Goal: Task Accomplishment & Management: Manage account settings

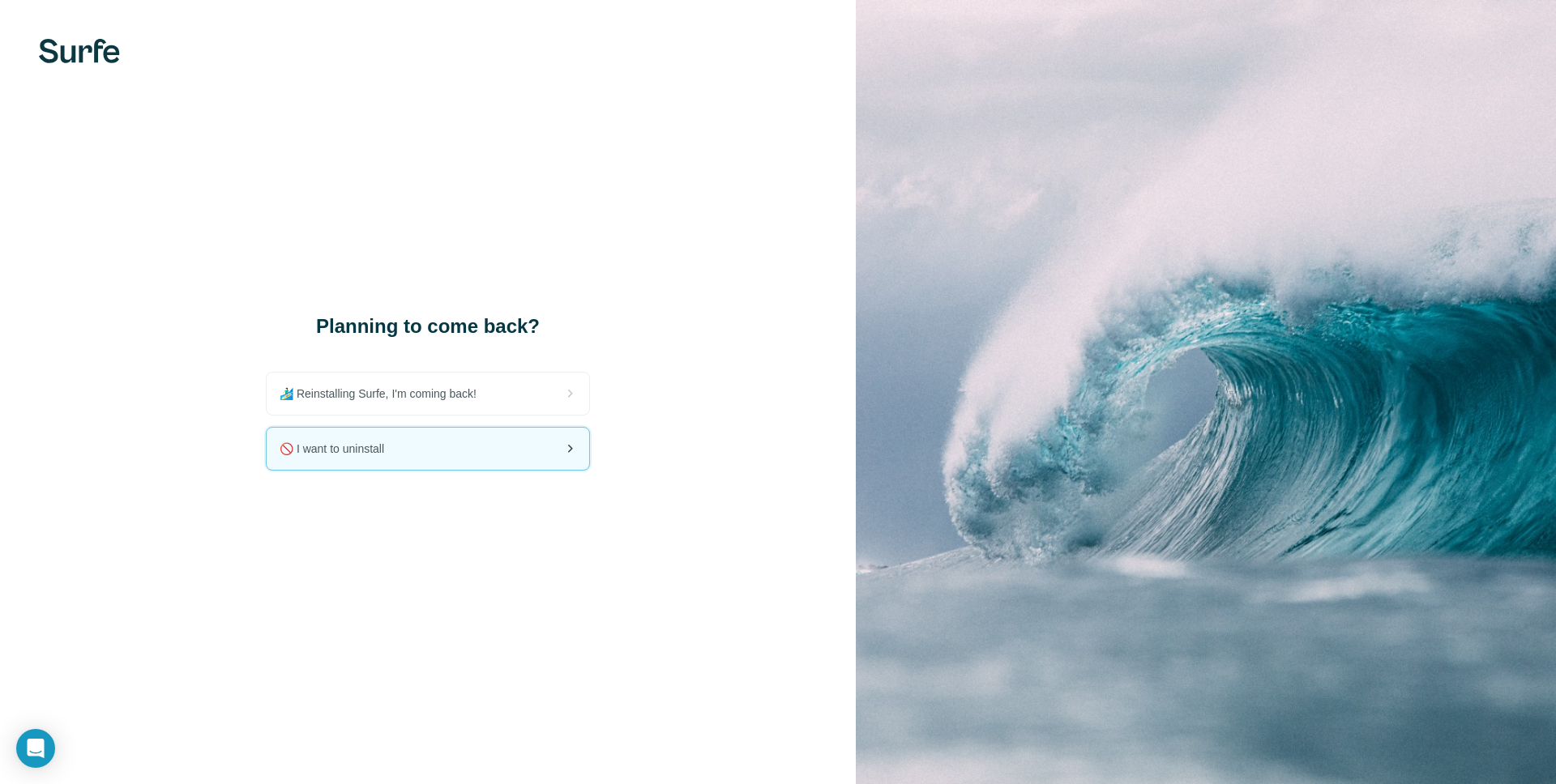
click at [451, 456] on div "🚫 I want to uninstall" at bounding box center [427, 448] width 322 height 42
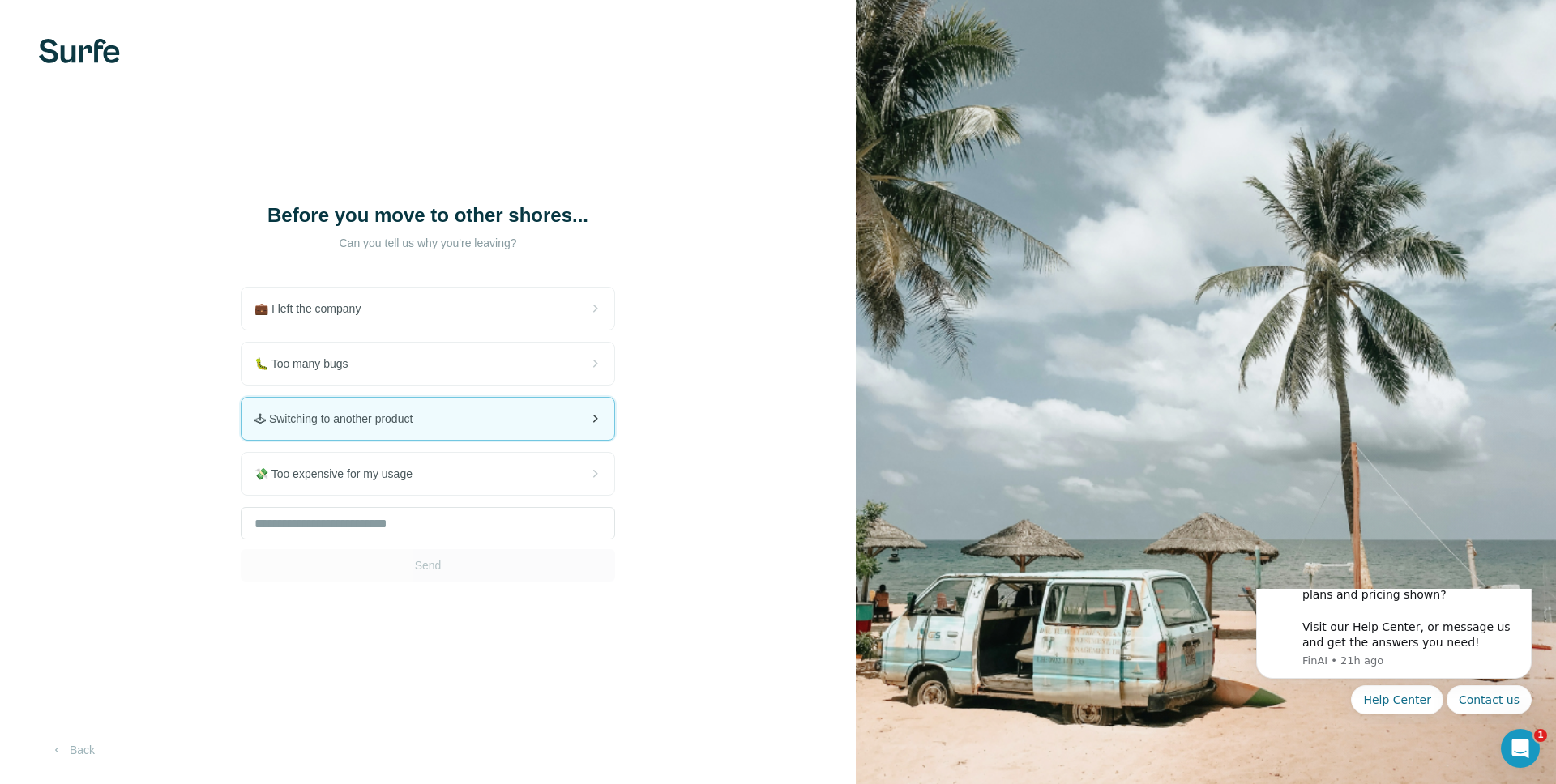
click at [488, 430] on div "🕹 Switching to another product" at bounding box center [428, 418] width 373 height 42
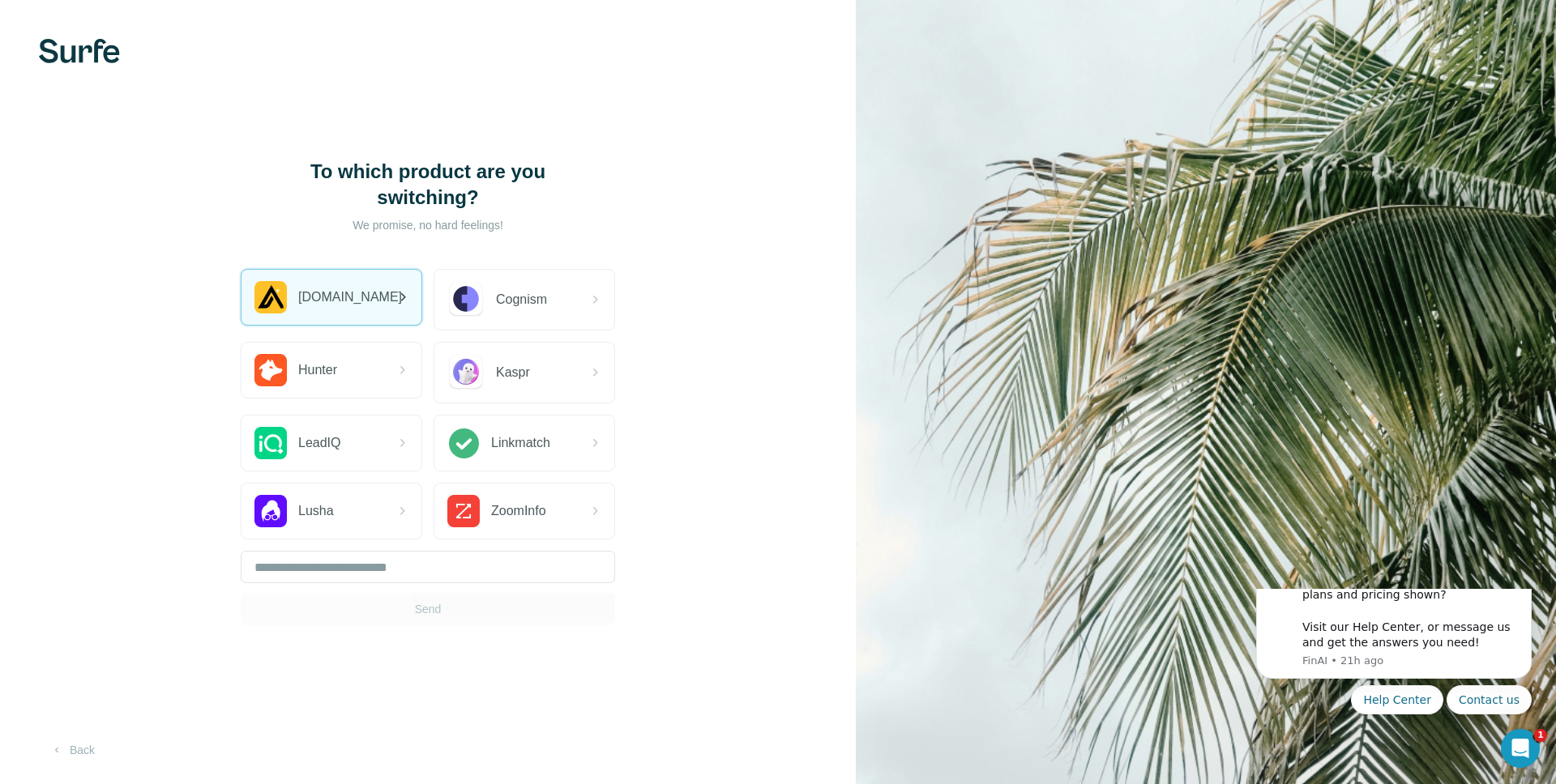
click at [357, 308] on div "[DOMAIN_NAME]" at bounding box center [331, 297] width 180 height 56
